Goal: Check status: Check status

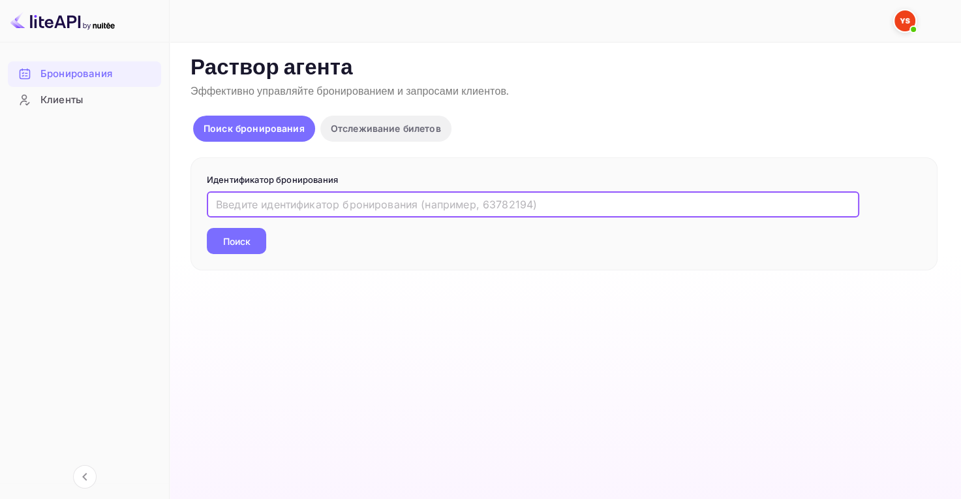
paste input "9769213"
type input "9769213"
click at [207, 228] on button "Поиск" at bounding box center [236, 241] width 59 height 26
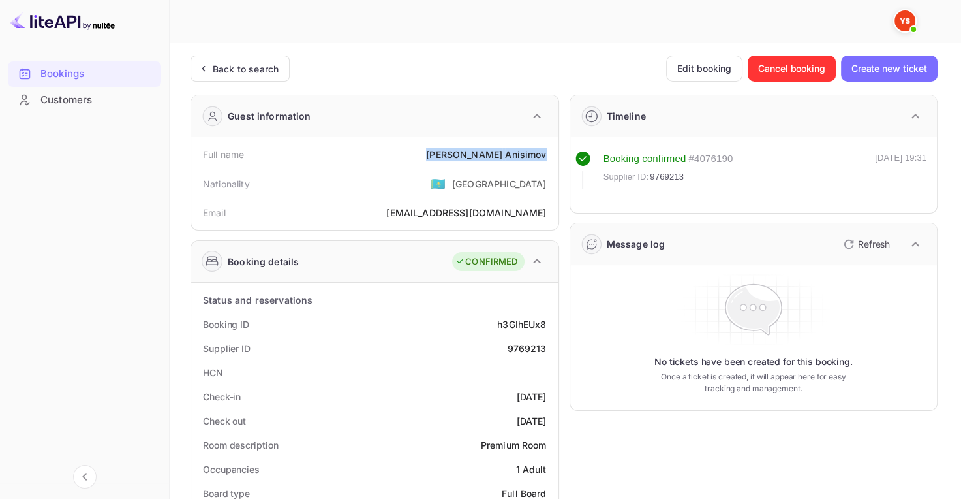
drag, startPoint x: 470, startPoint y: 157, endPoint x: 546, endPoint y: 147, distance: 77.0
click at [546, 147] on div "Full name [PERSON_NAME]" at bounding box center [374, 154] width 357 height 24
drag, startPoint x: 428, startPoint y: 196, endPoint x: 450, endPoint y: 196, distance: 21.5
click at [428, 196] on div "Nationality 🇰🇿 [DEMOGRAPHIC_DATA]" at bounding box center [374, 183] width 357 height 34
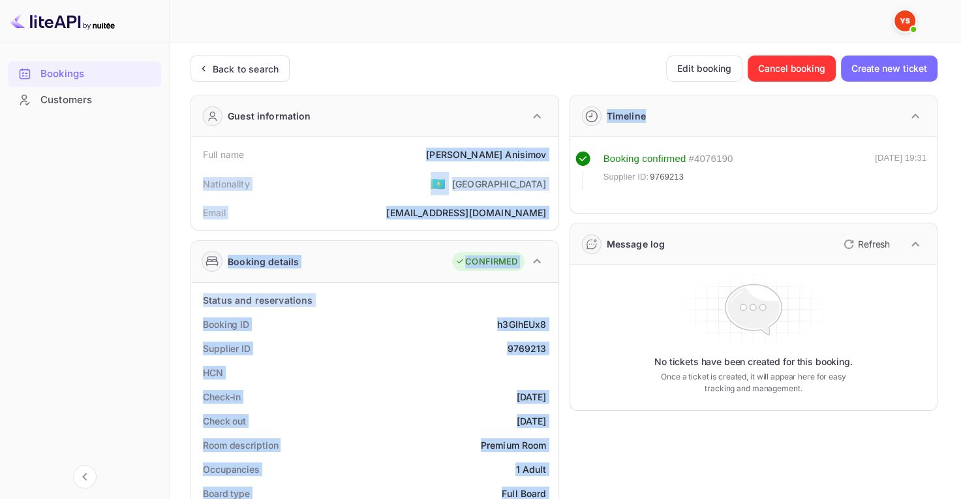
drag, startPoint x: 467, startPoint y: 151, endPoint x: 561, endPoint y: 159, distance: 94.4
click at [475, 168] on div "Nationality 🇰🇿 [DEMOGRAPHIC_DATA]" at bounding box center [374, 183] width 357 height 34
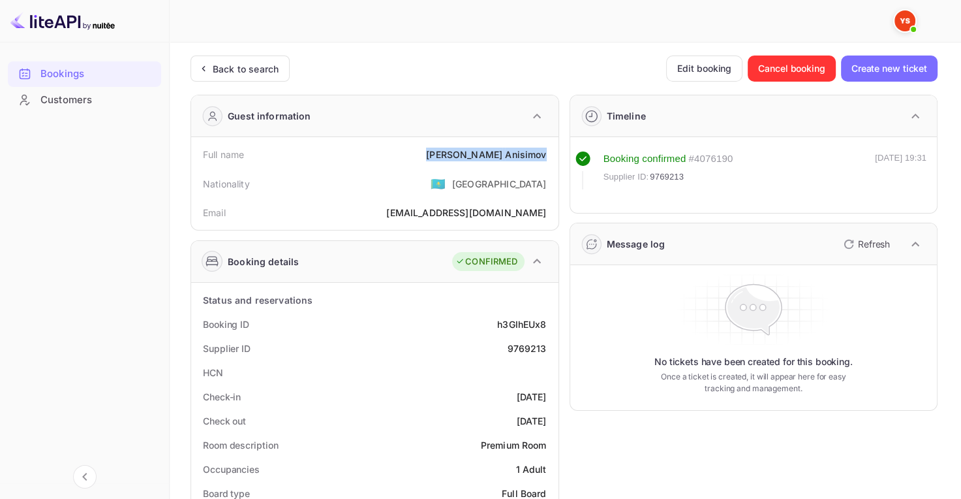
drag, startPoint x: 470, startPoint y: 157, endPoint x: 548, endPoint y: 151, distance: 78.5
click at [548, 151] on div "Full name [PERSON_NAME]" at bounding box center [374, 154] width 357 height 24
copy div "[PERSON_NAME]"
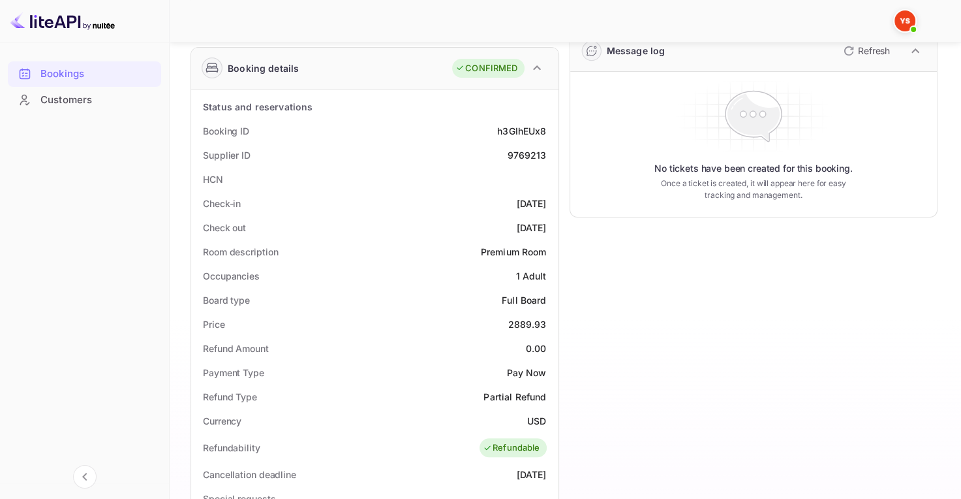
scroll to position [196, 0]
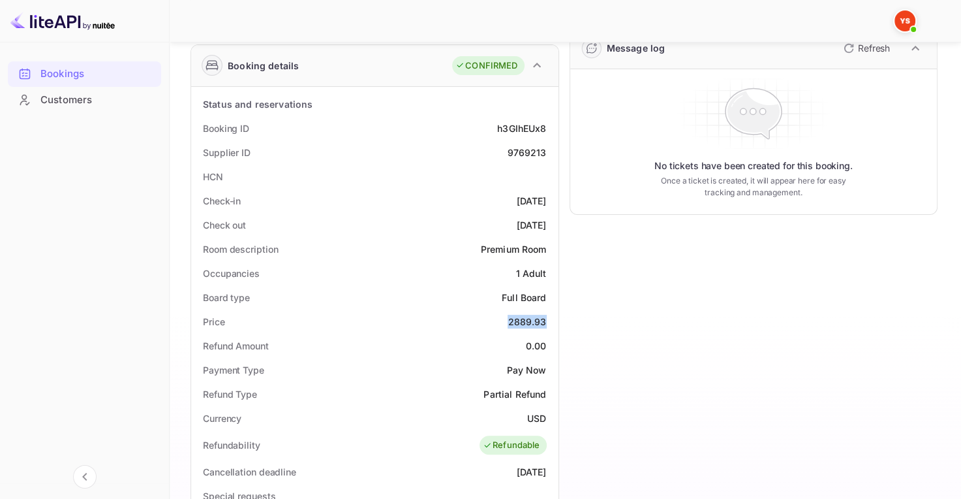
drag, startPoint x: 512, startPoint y: 317, endPoint x: 555, endPoint y: 311, distance: 44.2
click at [555, 311] on div "Status and reservations Booking ID h3GIhEUx8 Supplier ID 9769213 HCN Check-in […" at bounding box center [374, 458] width 367 height 743
copy div "2889.93"
drag, startPoint x: 524, startPoint y: 413, endPoint x: 550, endPoint y: 410, distance: 25.7
click at [550, 410] on div "Currency USD" at bounding box center [374, 418] width 357 height 24
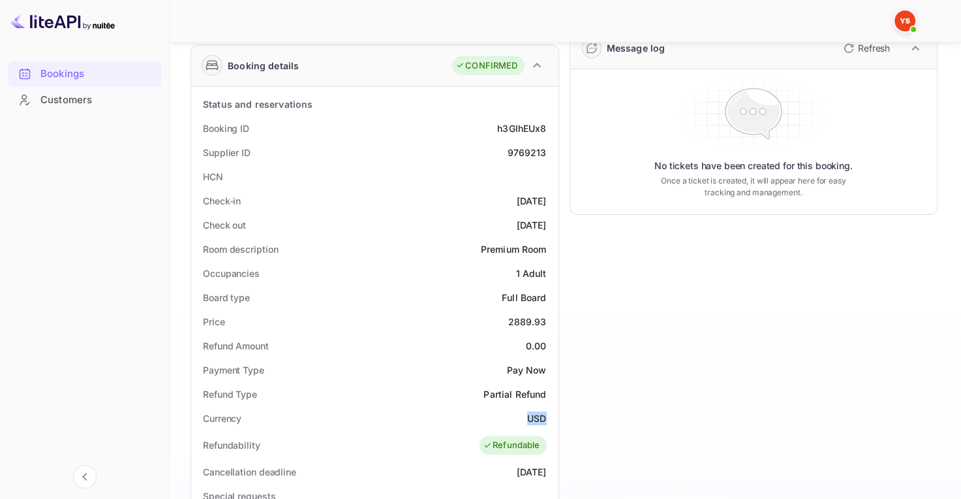
copy ya-tr-span "USD"
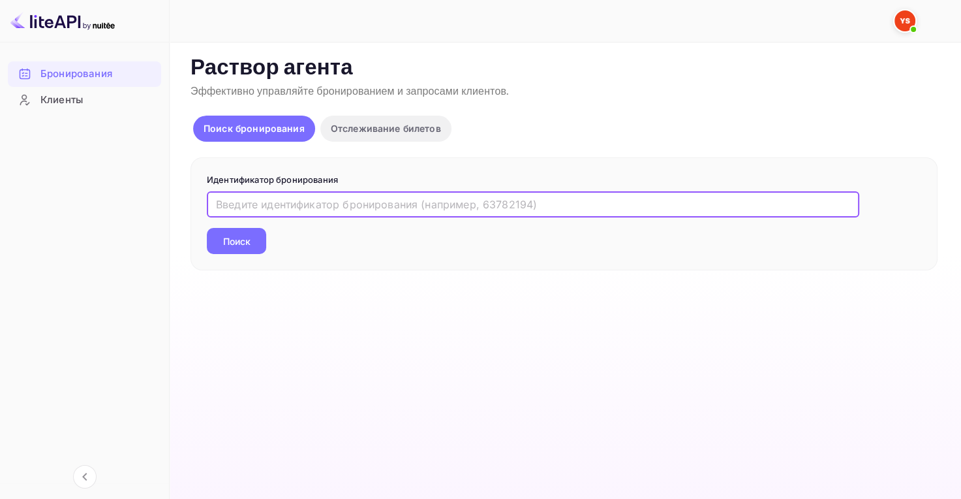
click at [324, 201] on input "text" at bounding box center [533, 204] width 653 height 26
paste input "9768803"
type input "9768803"
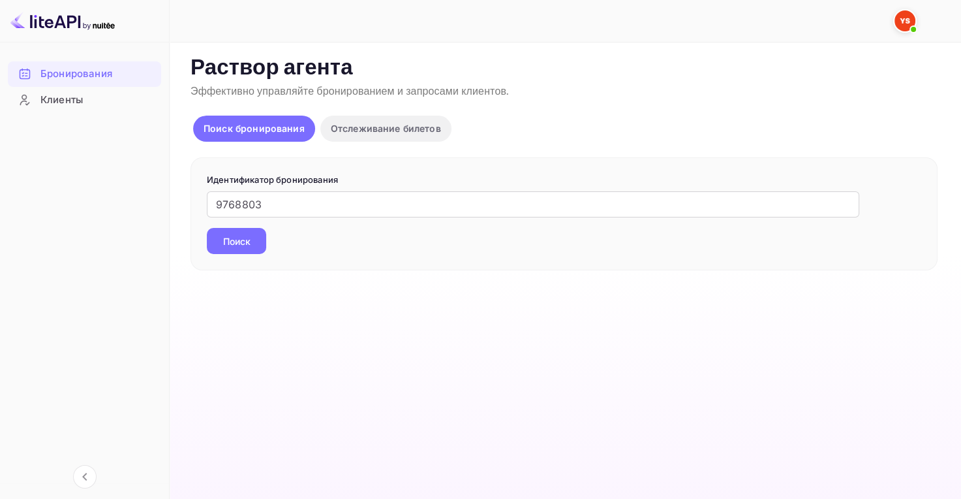
click at [253, 245] on button "Поиск" at bounding box center [236, 241] width 59 height 26
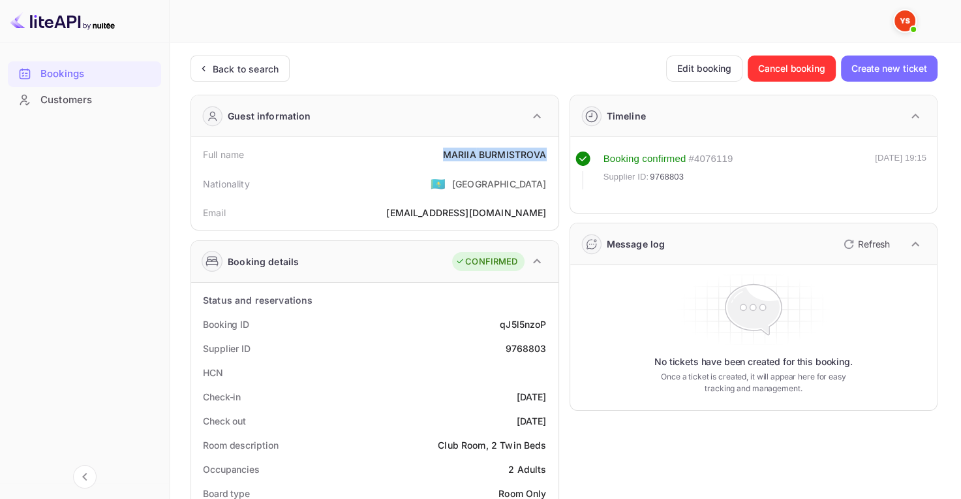
drag, startPoint x: 435, startPoint y: 154, endPoint x: 547, endPoint y: 161, distance: 111.8
click at [547, 161] on div "Full name MARIIA BURMISTROVA" at bounding box center [374, 154] width 357 height 24
copy div "MARIIA BURMISTROVA"
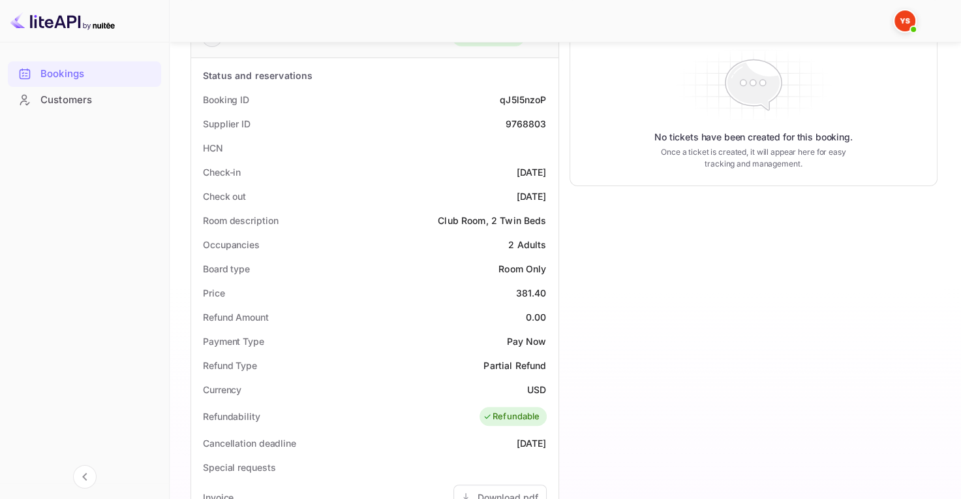
scroll to position [227, 0]
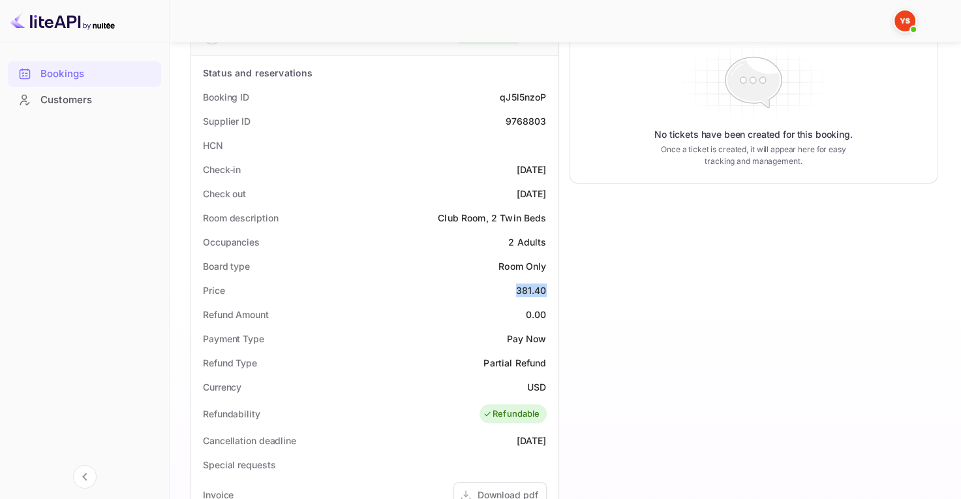
drag, startPoint x: 514, startPoint y: 289, endPoint x: 551, endPoint y: 288, distance: 37.2
click at [551, 288] on div "Price 381.40" at bounding box center [374, 290] width 357 height 24
copy div "381.40"
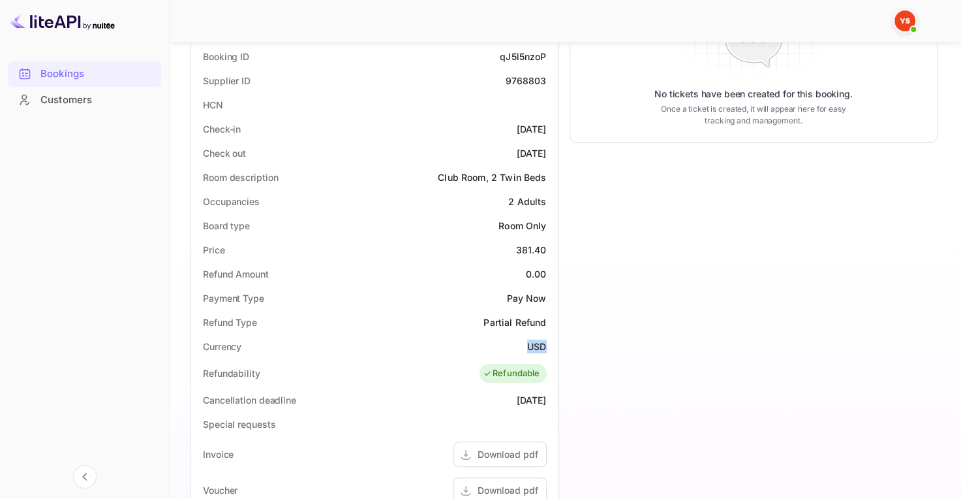
drag, startPoint x: 523, startPoint y: 344, endPoint x: 549, endPoint y: 343, distance: 26.1
click at [549, 343] on div "Currency USD" at bounding box center [374, 346] width 357 height 24
copy ya-tr-span "USD"
